Goal: Information Seeking & Learning: Learn about a topic

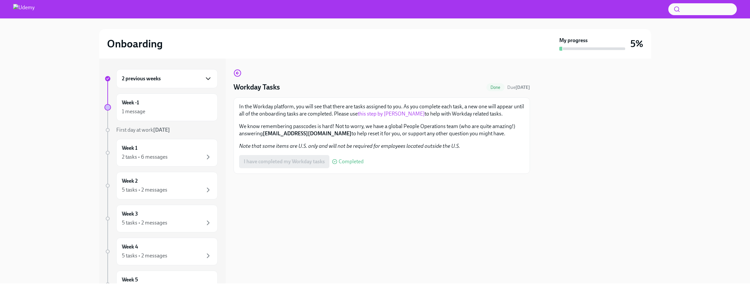
click at [205, 80] on icon "button" at bounding box center [208, 79] width 8 height 8
click at [201, 113] on div "1 message" at bounding box center [167, 112] width 90 height 8
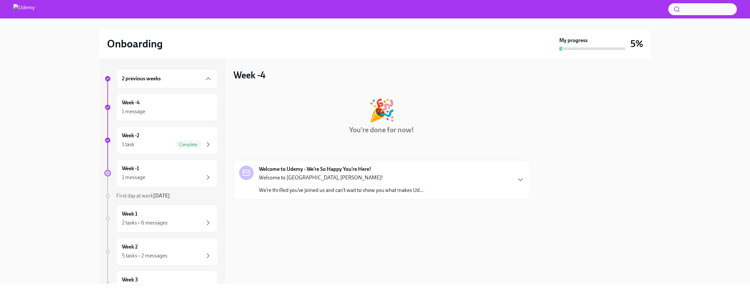
click at [324, 183] on div "Welcome to [GEOGRAPHIC_DATA], [PERSON_NAME]! We’re thrilled you’ve joined us an…" at bounding box center [341, 184] width 165 height 20
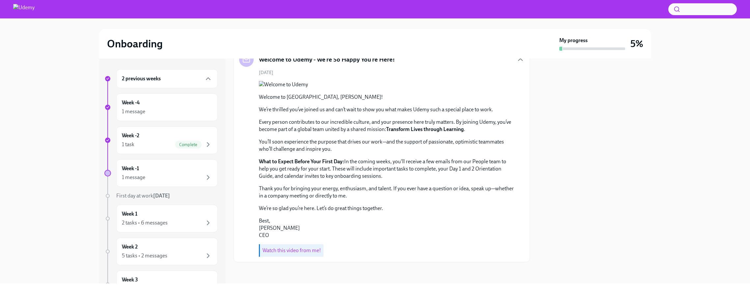
scroll to position [170, 0]
click at [293, 251] on link "Watch this video from me!" at bounding box center [292, 250] width 58 height 6
click at [179, 80] on div "2 previous weeks" at bounding box center [167, 79] width 90 height 8
click at [180, 105] on div "Week -1 1 message" at bounding box center [167, 107] width 90 height 16
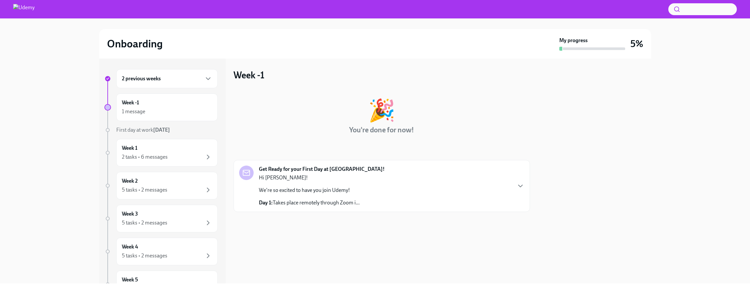
click at [307, 202] on p "Day 1: Takes place remotely through Zoom i..." at bounding box center [309, 202] width 101 height 7
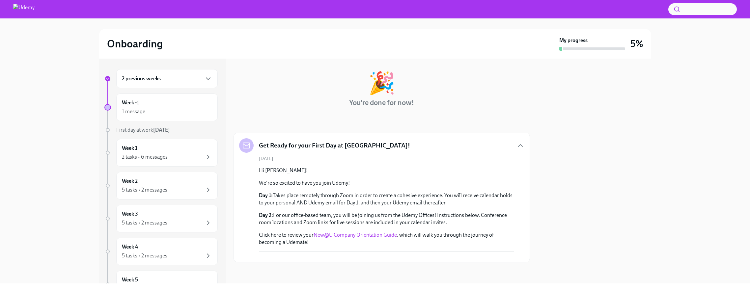
scroll to position [38, 0]
click at [200, 82] on div "2 previous weeks" at bounding box center [167, 79] width 90 height 8
click at [196, 79] on div "2 previous weeks" at bounding box center [167, 79] width 90 height 8
click at [198, 112] on div "1 message" at bounding box center [167, 112] width 90 height 8
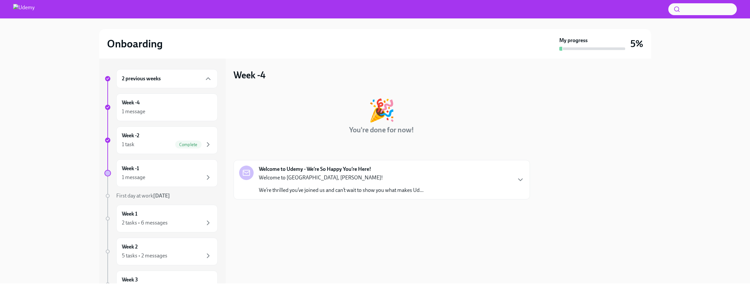
click at [298, 193] on p "We’re thrilled you’ve joined us and can’t wait to show you what makes Ud..." at bounding box center [341, 190] width 165 height 7
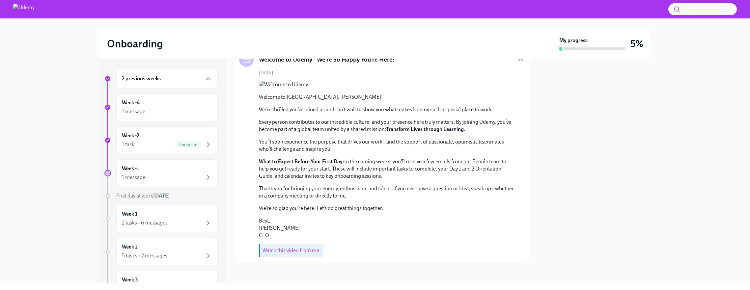
scroll to position [170, 0]
click at [168, 172] on div "Week -1 1 message" at bounding box center [167, 173] width 90 height 16
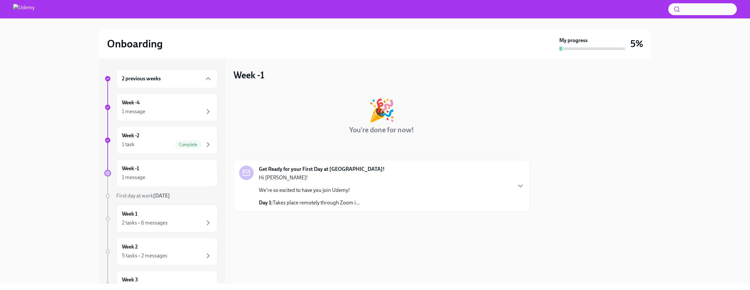
click at [292, 205] on p "Day 1: Takes place remotely through Zoom i..." at bounding box center [309, 202] width 101 height 7
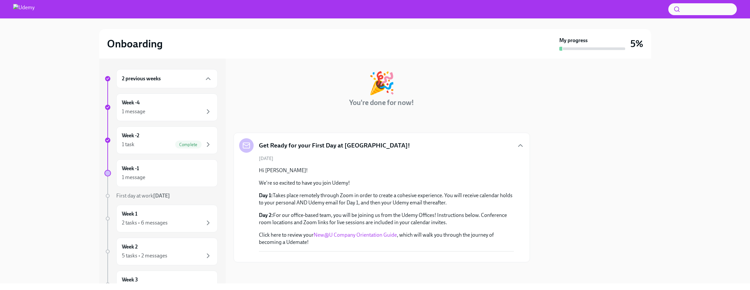
scroll to position [135, 0]
click at [350, 232] on link "New@U Company Orientation Guide" at bounding box center [355, 235] width 83 height 6
click at [167, 135] on div "Week -2 1 task Complete" at bounding box center [167, 140] width 90 height 16
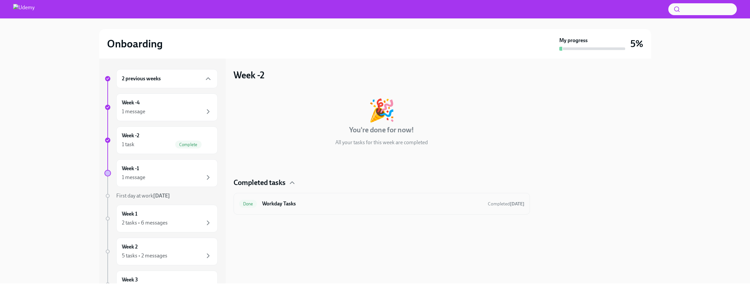
click at [317, 207] on h6 "Workday Tasks" at bounding box center [372, 203] width 220 height 7
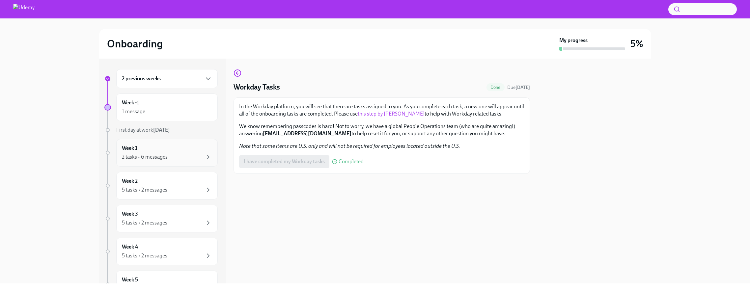
click at [195, 152] on div "Week 1 2 tasks • 6 messages" at bounding box center [167, 153] width 90 height 16
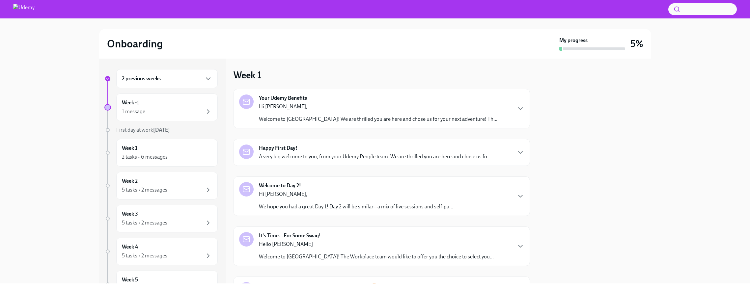
click at [322, 121] on p "Welcome to [GEOGRAPHIC_DATA]! We are thrilled you are here and chose us for you…" at bounding box center [378, 119] width 239 height 7
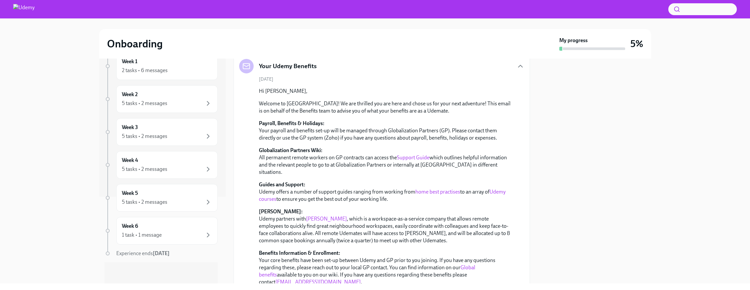
scroll to position [36, 0]
click at [428, 188] on link "home best practises" at bounding box center [438, 191] width 45 height 6
click at [312, 215] on link "[PERSON_NAME]" at bounding box center [326, 218] width 41 height 6
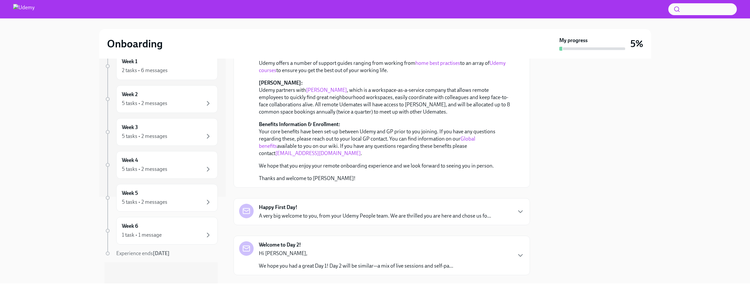
scroll to position [165, 0]
click at [384, 212] on p "A very big welcome to you, from your Udemy People team. We are thrilled you are…" at bounding box center [375, 215] width 232 height 7
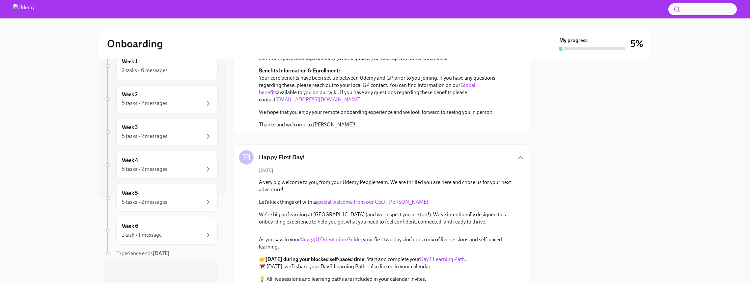
scroll to position [222, 0]
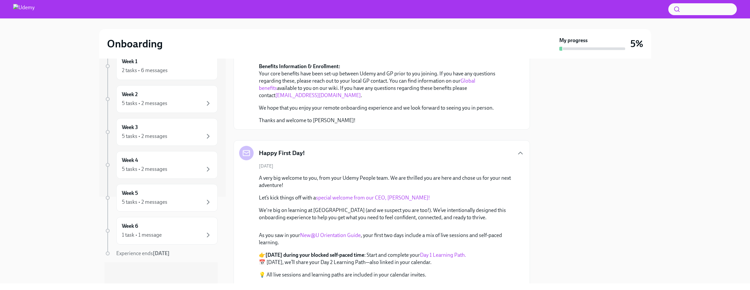
click at [395, 195] on link "special welcome from our CEO, [PERSON_NAME]!" at bounding box center [373, 198] width 114 height 6
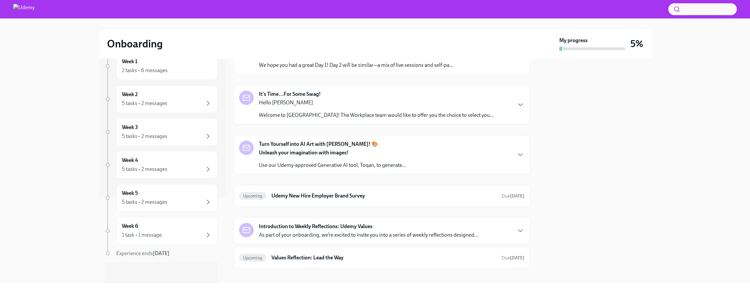
scroll to position [576, 0]
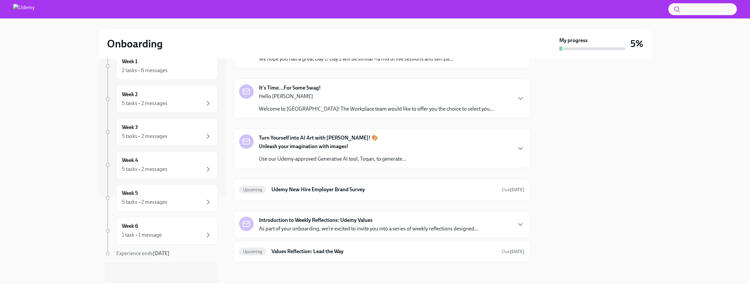
click at [352, 63] on p "We hope you had a great Day 1! Day 2 will be similar—a mix of live sessions and…" at bounding box center [356, 58] width 194 height 7
click at [383, 37] on strong "Day 2 Learning Path" at bounding box center [382, 34] width 46 height 6
